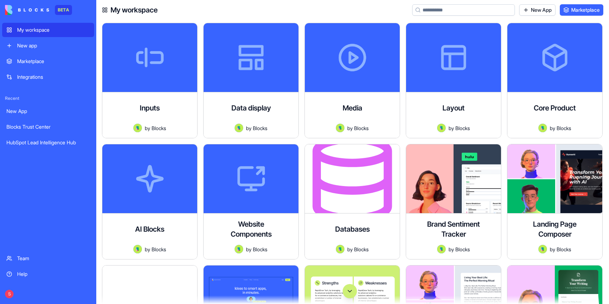
click at [53, 46] on div "New app" at bounding box center [53, 45] width 73 height 7
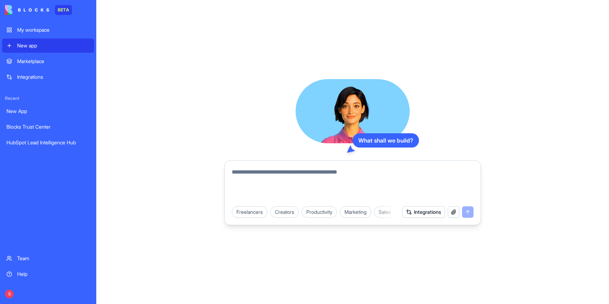
click at [260, 174] on textarea at bounding box center [353, 185] width 242 height 34
type textarea "**********"
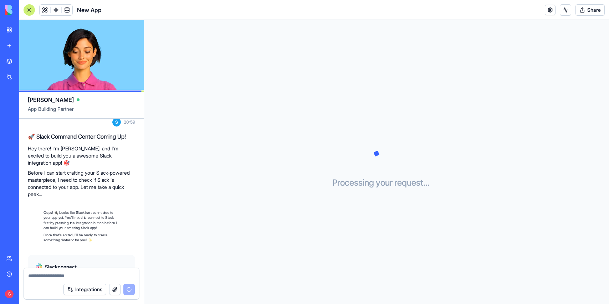
scroll to position [72, 0]
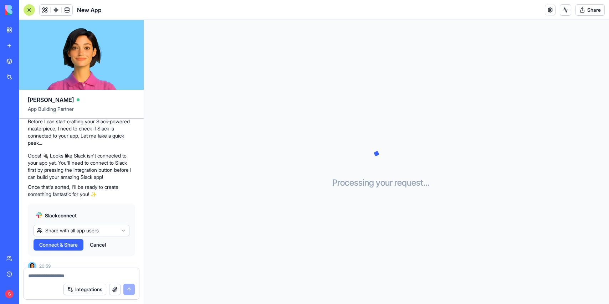
click at [63, 242] on span "Connect & Share" at bounding box center [58, 245] width 39 height 7
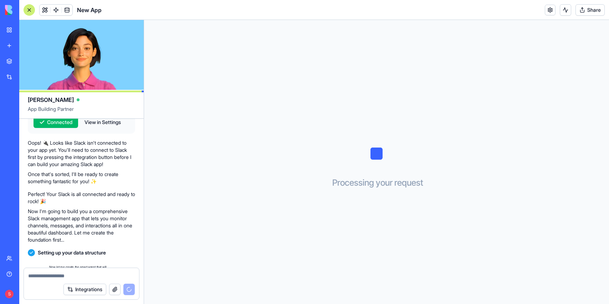
scroll to position [203, 0]
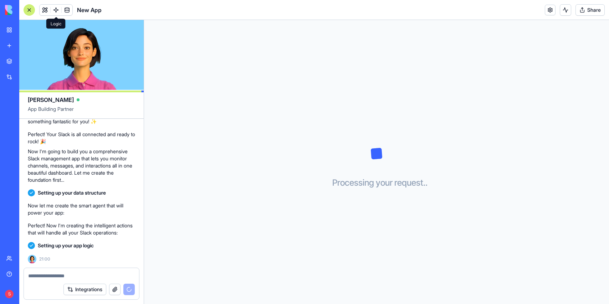
click at [56, 6] on link at bounding box center [56, 10] width 11 height 11
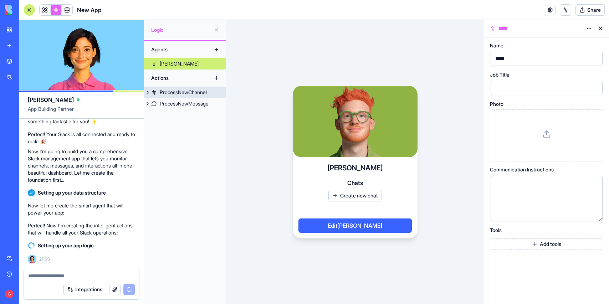
click at [172, 92] on div "ProcessNewChannel" at bounding box center [183, 92] width 47 height 7
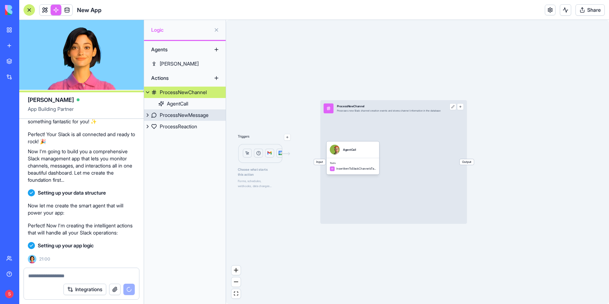
click at [173, 112] on div "ProcessNewMessage" at bounding box center [184, 115] width 49 height 7
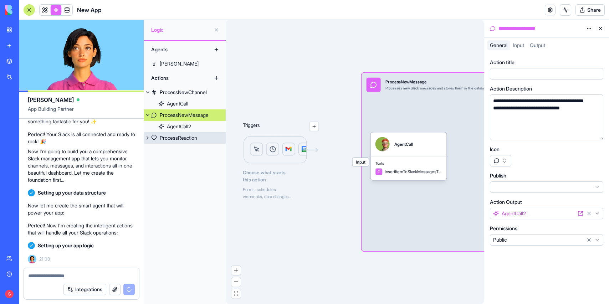
click at [173, 139] on div "ProcessReaction" at bounding box center [178, 138] width 37 height 7
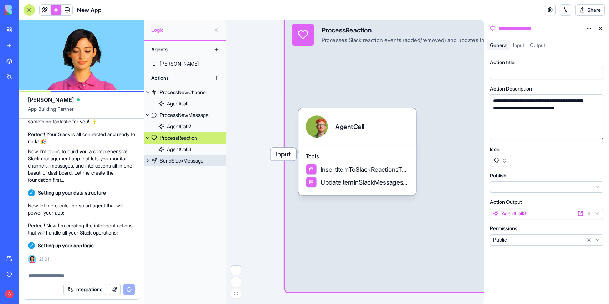
click at [186, 160] on div "SendSlackMessage" at bounding box center [182, 160] width 44 height 7
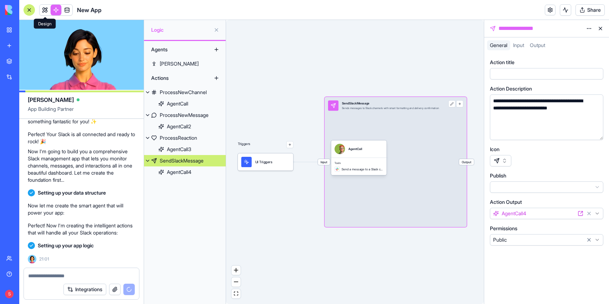
click at [45, 7] on link at bounding box center [45, 10] width 11 height 11
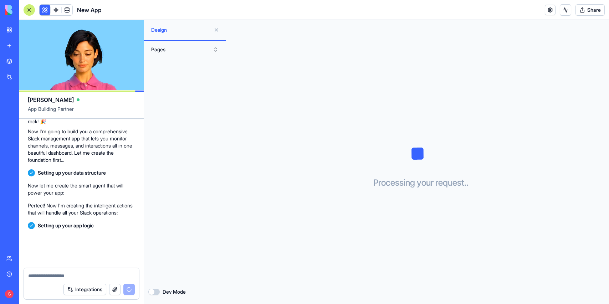
scroll to position [236, 0]
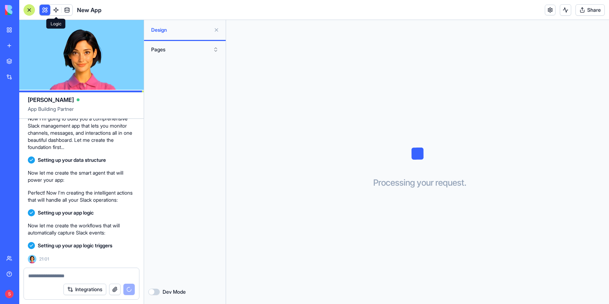
click at [56, 8] on link at bounding box center [56, 10] width 11 height 11
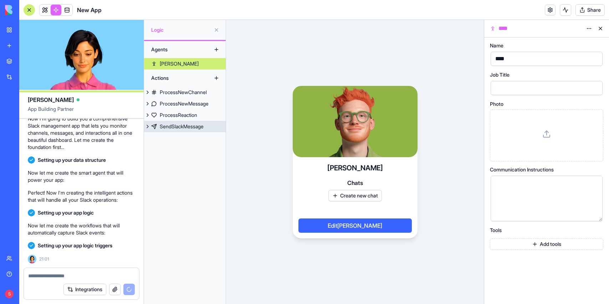
scroll to position [256, 0]
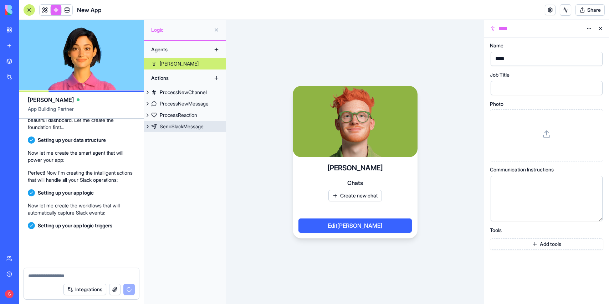
click at [181, 127] on div "SendSlackMessage" at bounding box center [182, 126] width 44 height 7
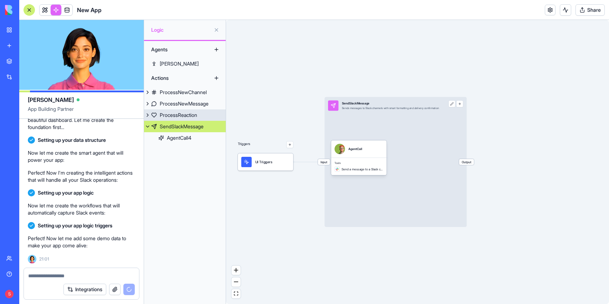
click at [180, 112] on div "ProcessReaction" at bounding box center [178, 115] width 37 height 7
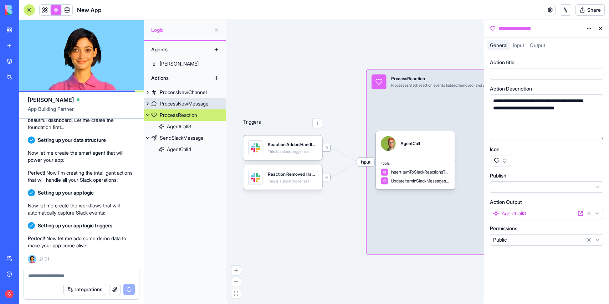
click at [180, 101] on div "ProcessNewMessage" at bounding box center [184, 103] width 49 height 7
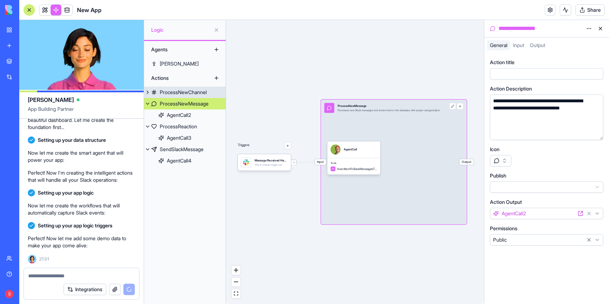
click at [182, 91] on div "ProcessNewChannel" at bounding box center [183, 92] width 47 height 7
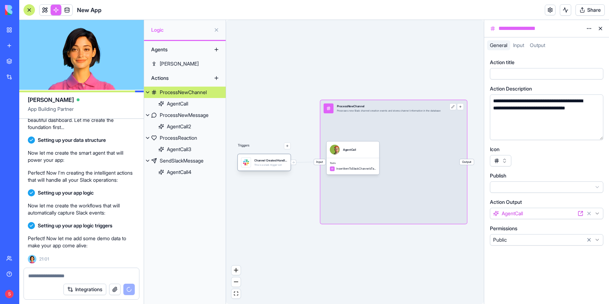
click at [274, 164] on div "This is a slack trigger set" at bounding box center [270, 164] width 33 height 3
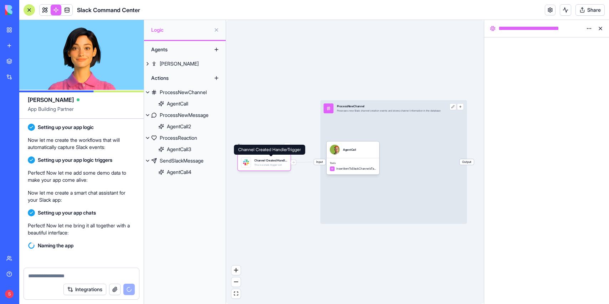
scroll to position [386, 0]
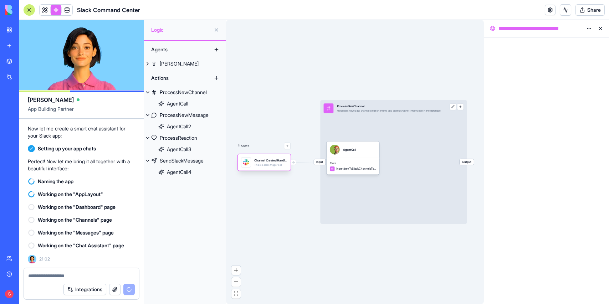
click at [265, 164] on div "This is a slack trigger set" at bounding box center [270, 164] width 33 height 3
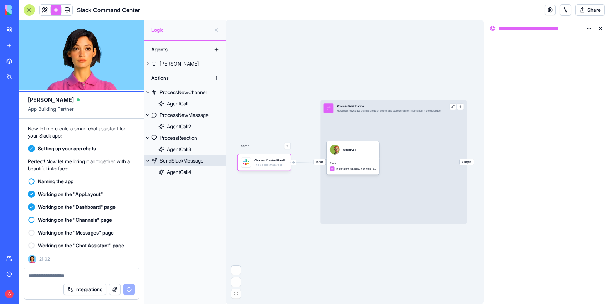
click at [183, 159] on div "SendSlackMessage" at bounding box center [182, 160] width 44 height 7
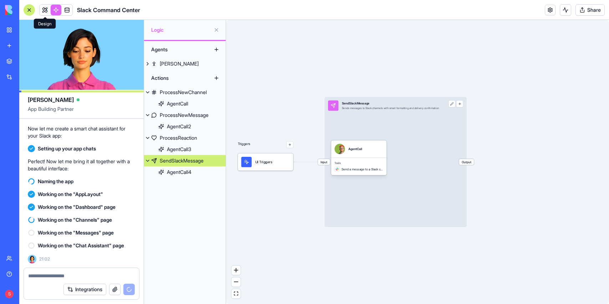
click at [47, 8] on link at bounding box center [45, 10] width 11 height 11
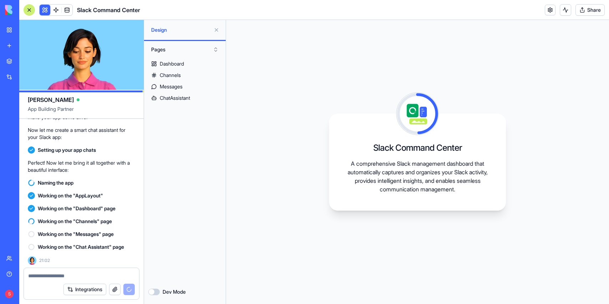
scroll to position [386, 0]
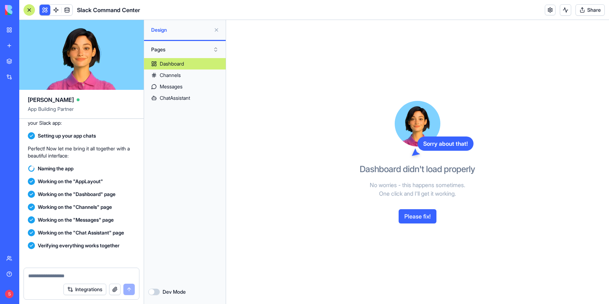
scroll to position [520, 0]
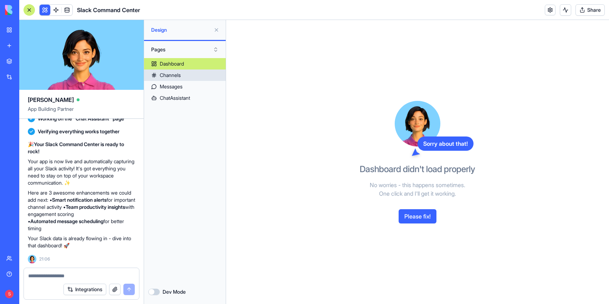
click at [176, 73] on div "Channels" at bounding box center [170, 75] width 21 height 7
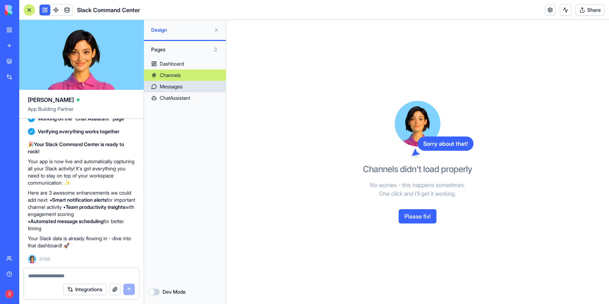
click at [174, 85] on div "Messages" at bounding box center [171, 86] width 23 height 7
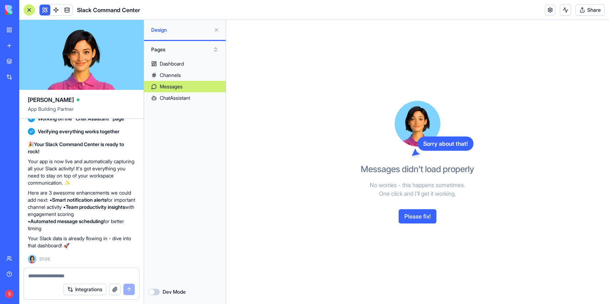
click at [421, 218] on button "Please fix!" at bounding box center [418, 216] width 38 height 14
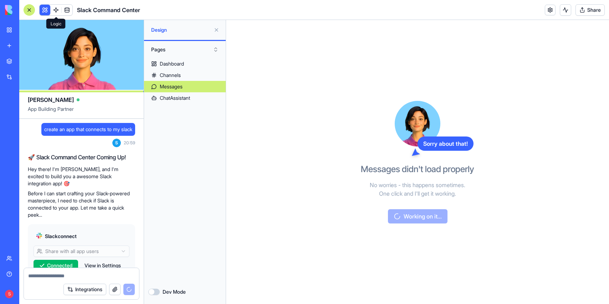
click at [57, 10] on link at bounding box center [56, 10] width 11 height 11
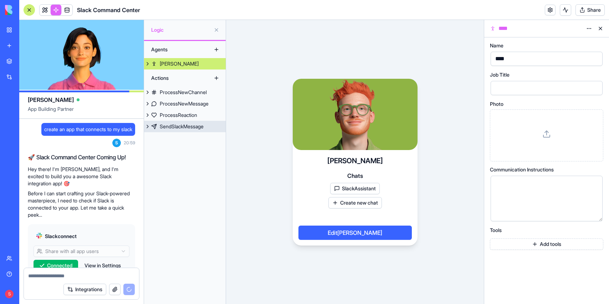
click at [184, 123] on div "SendSlackMessage" at bounding box center [182, 126] width 44 height 7
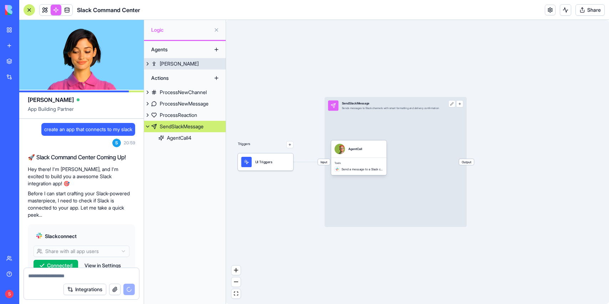
click at [177, 67] on link "Ryan" at bounding box center [185, 63] width 82 height 11
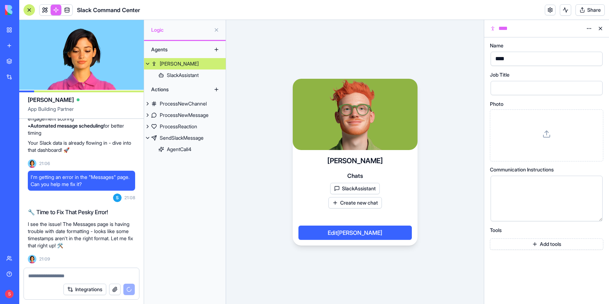
scroll to position [629, 0]
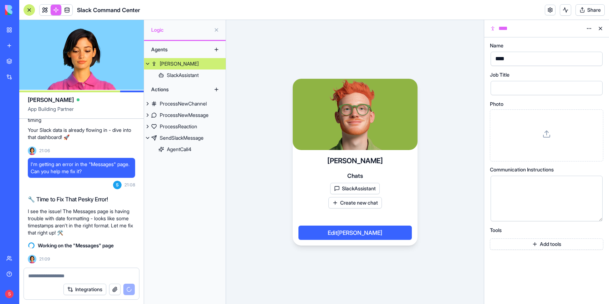
click at [360, 188] on button "SlackAssistant" at bounding box center [355, 188] width 50 height 11
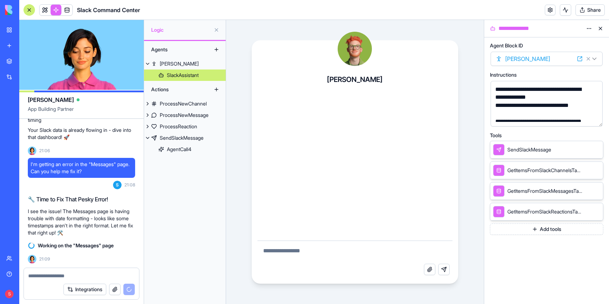
click at [288, 255] on textarea at bounding box center [355, 252] width 195 height 23
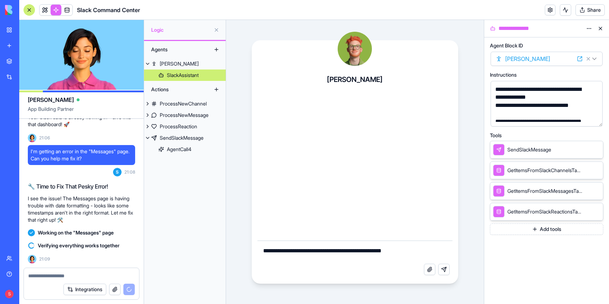
type textarea "**********"
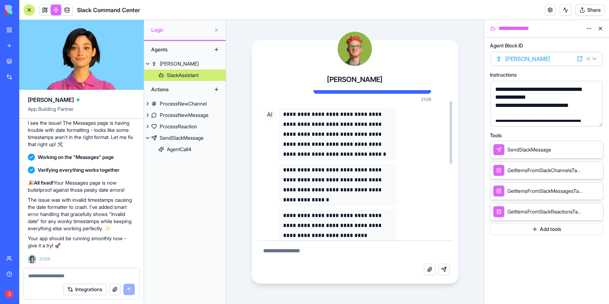
scroll to position [23, 0]
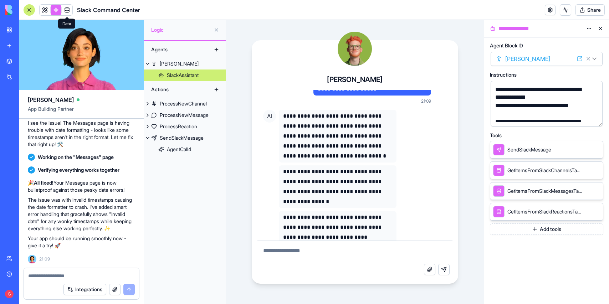
click at [70, 7] on link at bounding box center [67, 10] width 11 height 11
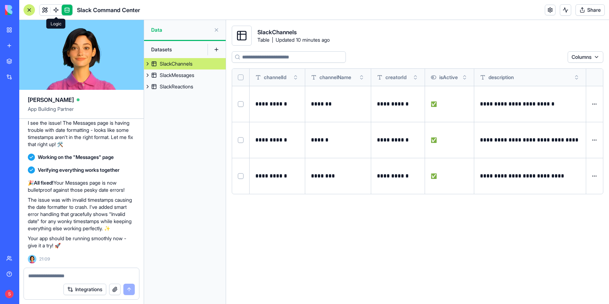
click at [52, 9] on link at bounding box center [56, 10] width 11 height 11
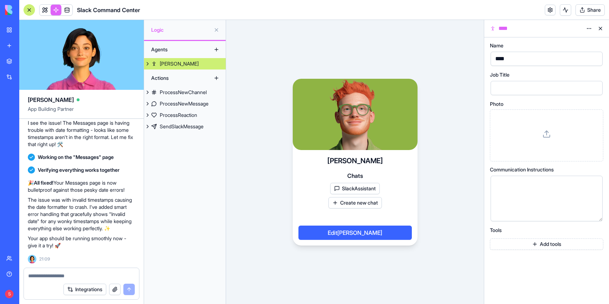
click at [349, 189] on button "SlackAssistant" at bounding box center [355, 188] width 50 height 11
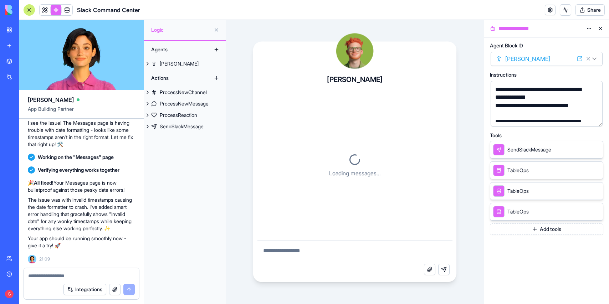
scroll to position [208, 0]
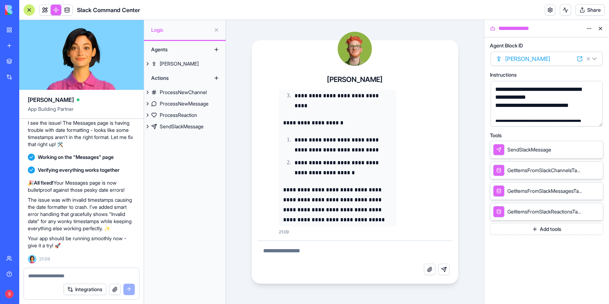
click at [548, 229] on button "Add tools" at bounding box center [546, 229] width 113 height 11
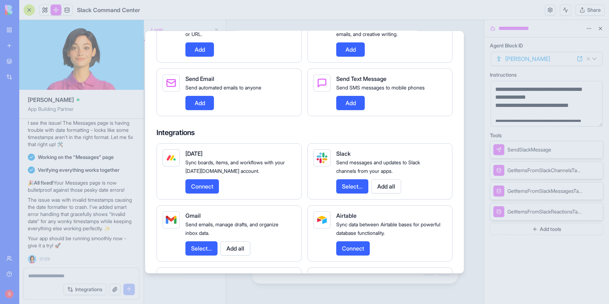
scroll to position [640, 0]
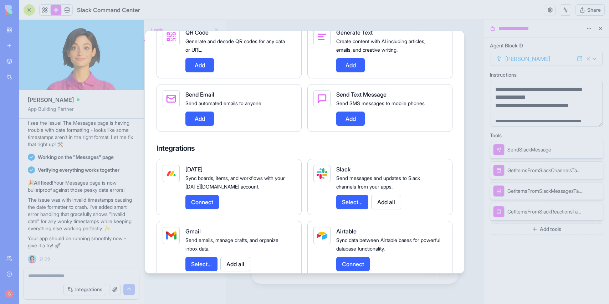
click at [387, 209] on button "Add all" at bounding box center [386, 202] width 30 height 14
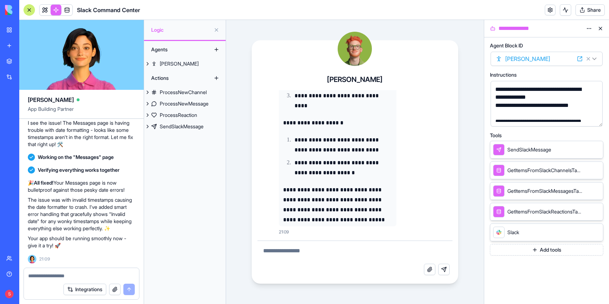
click at [295, 252] on textarea at bounding box center [355, 252] width 195 height 23
type textarea "**********"
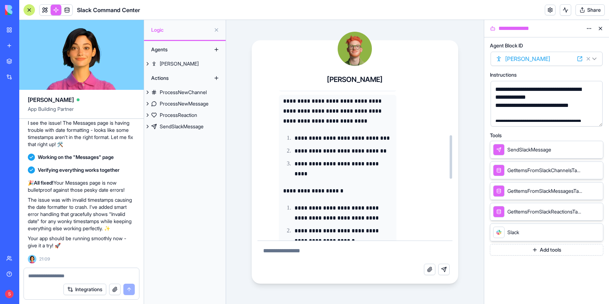
scroll to position [126, 0]
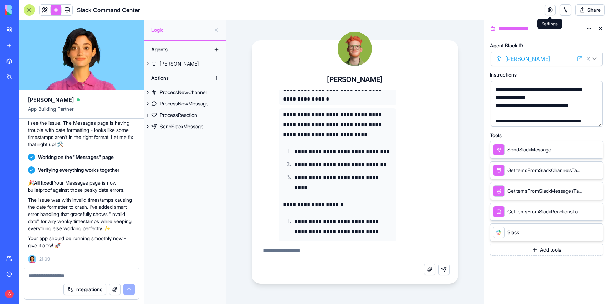
click at [554, 7] on link at bounding box center [550, 10] width 11 height 11
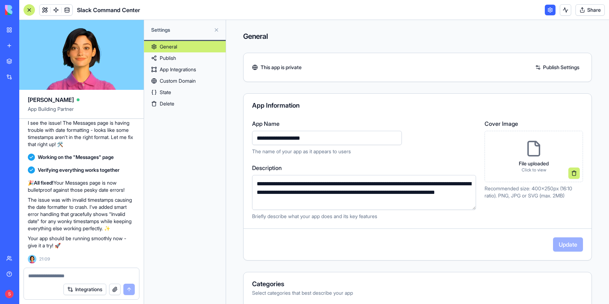
click at [176, 101] on link "Delete" at bounding box center [185, 103] width 82 height 11
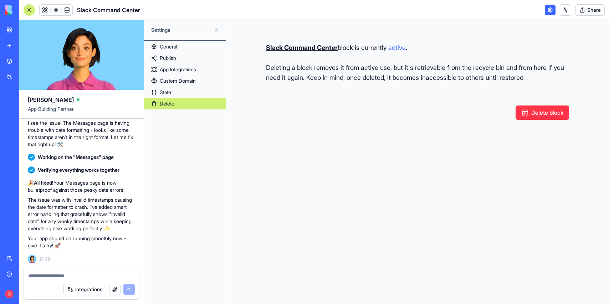
click at [547, 111] on button "Delete block" at bounding box center [543, 113] width 54 height 14
